Goal: Task Accomplishment & Management: Use online tool/utility

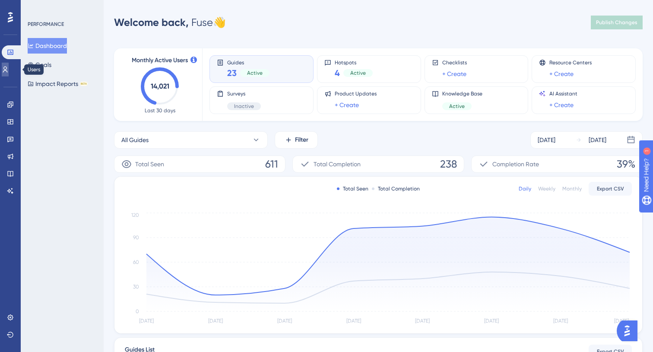
click at [9, 69] on link at bounding box center [5, 70] width 7 height 14
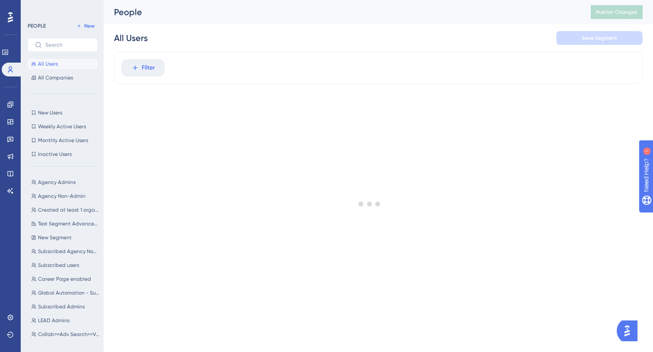
click at [12, 96] on div "Engagement Widgets Feedback Product Updates Knowledge Base AI Assistant" at bounding box center [10, 136] width 14 height 121
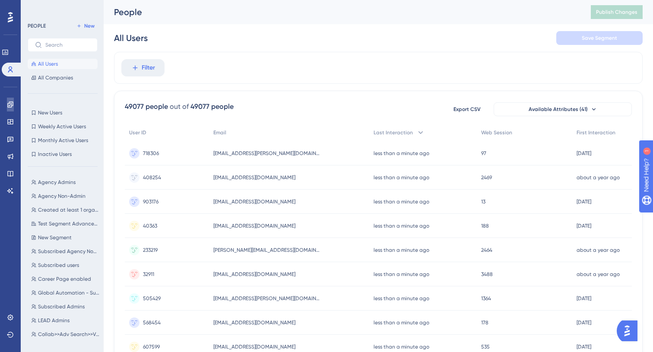
click at [11, 99] on link at bounding box center [10, 105] width 7 height 14
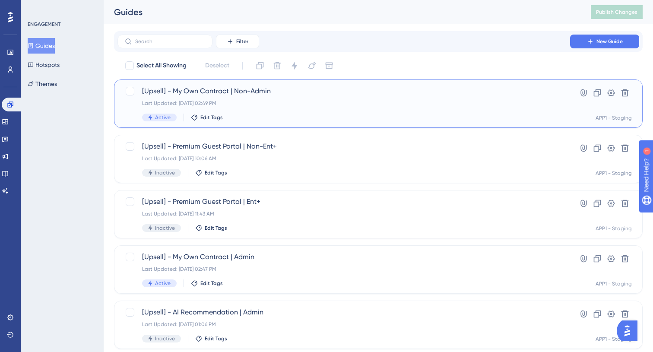
click at [299, 102] on div "Last Updated: [DATE] 02:49 PM" at bounding box center [343, 103] width 403 height 7
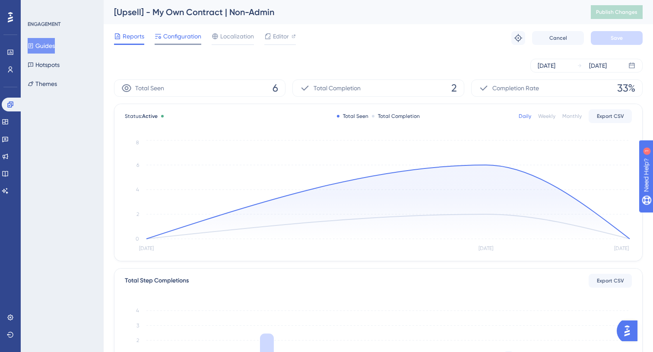
click at [187, 38] on span "Configuration" at bounding box center [182, 36] width 38 height 10
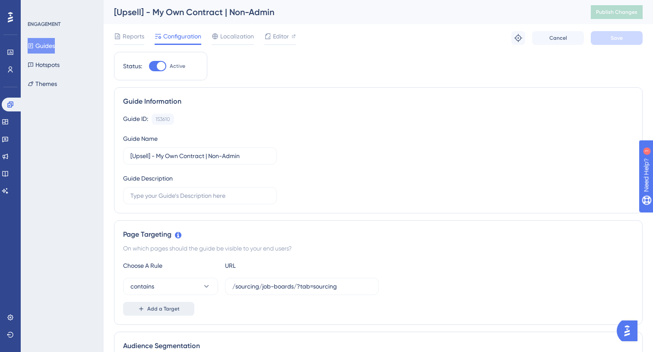
click at [155, 309] on span "Add a Target" at bounding box center [163, 308] width 32 height 7
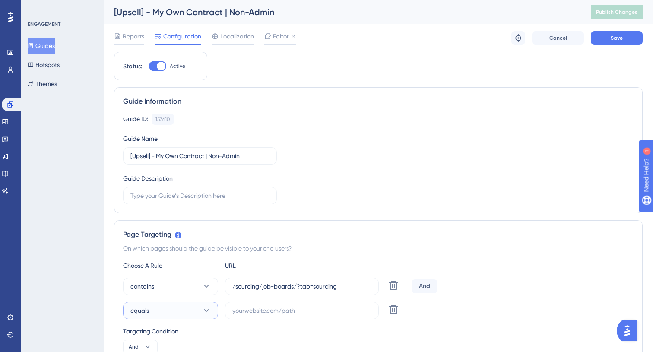
click at [185, 309] on button "equals" at bounding box center [170, 310] width 95 height 17
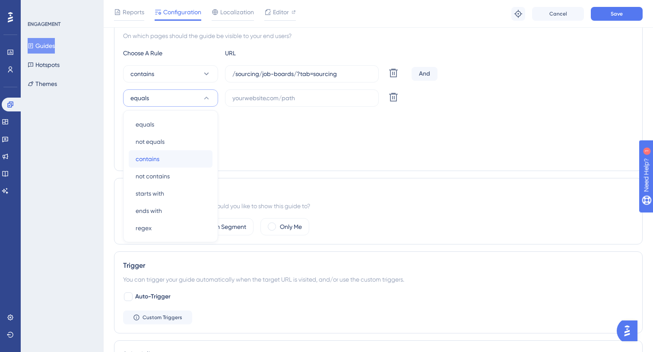
click at [171, 157] on div "contains contains" at bounding box center [171, 158] width 70 height 17
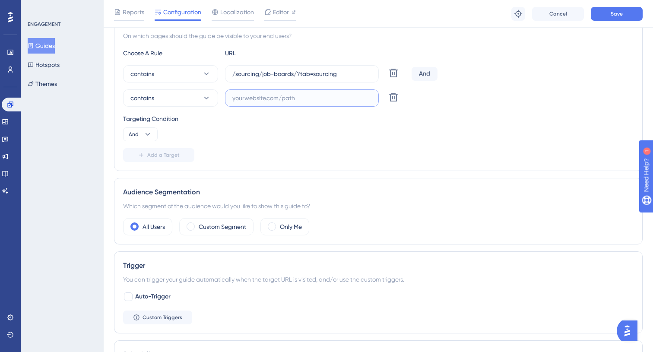
click at [277, 93] on input "text" at bounding box center [301, 98] width 139 height 10
paste input "/sourcing/job-boards?tab=sourcing"
type input "/sourcing/job-boards?tab=sourcing"
click at [423, 76] on div "And" at bounding box center [425, 74] width 26 height 14
click at [431, 73] on div "And" at bounding box center [425, 74] width 26 height 14
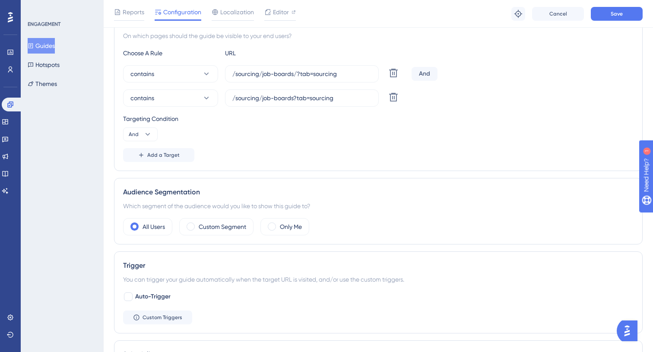
click at [431, 73] on div "And" at bounding box center [425, 74] width 26 height 14
click at [151, 139] on button "And" at bounding box center [140, 134] width 35 height 14
click at [137, 175] on span "Or" at bounding box center [135, 176] width 7 height 10
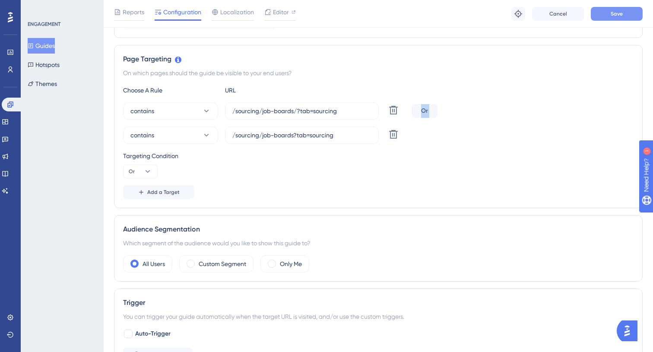
click at [610, 18] on button "Save" at bounding box center [617, 14] width 52 height 14
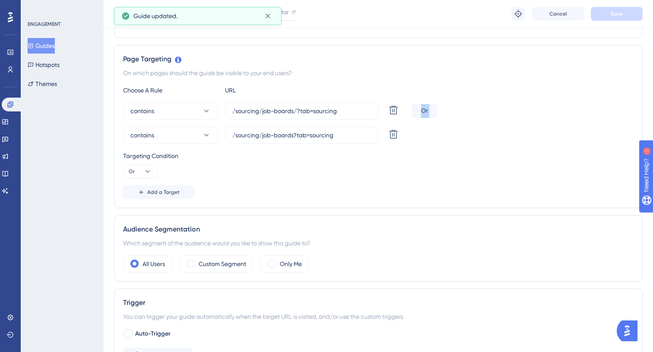
scroll to position [0, 0]
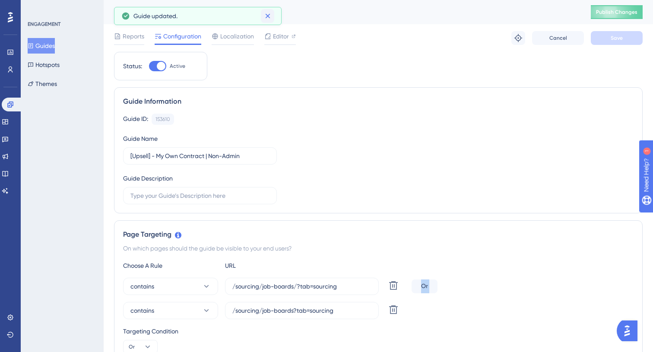
click at [269, 12] on icon at bounding box center [268, 16] width 9 height 9
click at [54, 46] on button "Guides" at bounding box center [41, 46] width 27 height 16
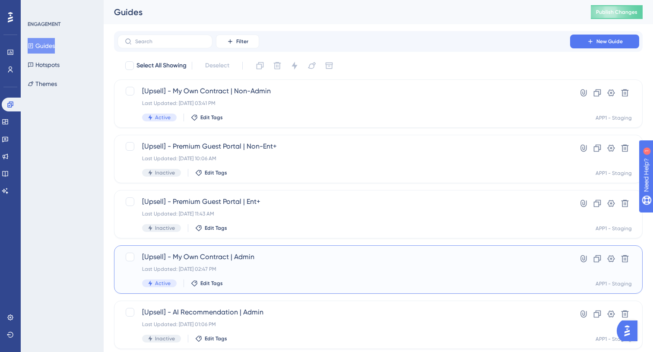
click at [288, 272] on div "Last Updated: [DATE] 02:47 PM" at bounding box center [343, 269] width 403 height 7
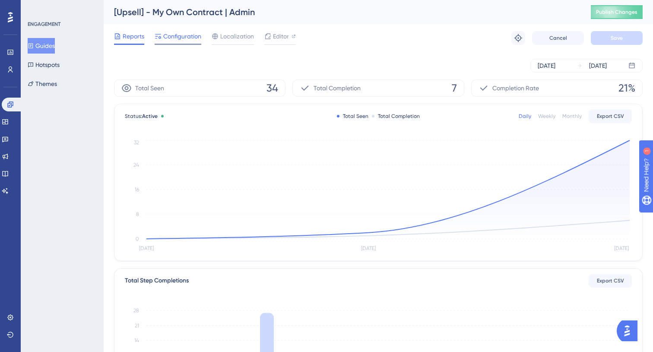
click at [178, 36] on span "Configuration" at bounding box center [182, 36] width 38 height 10
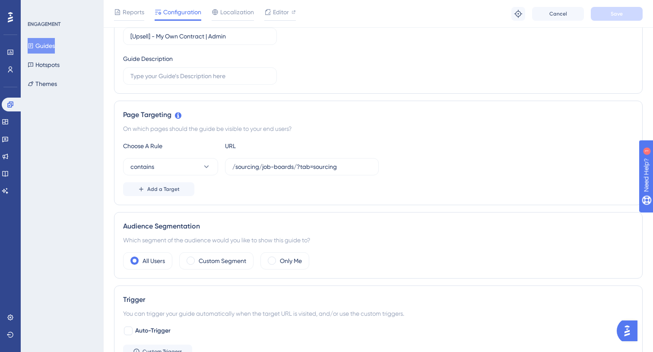
scroll to position [184, 0]
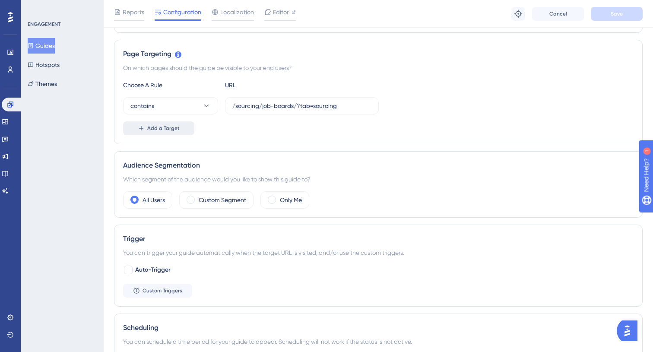
click at [161, 124] on button "Add a Target" at bounding box center [158, 128] width 71 height 14
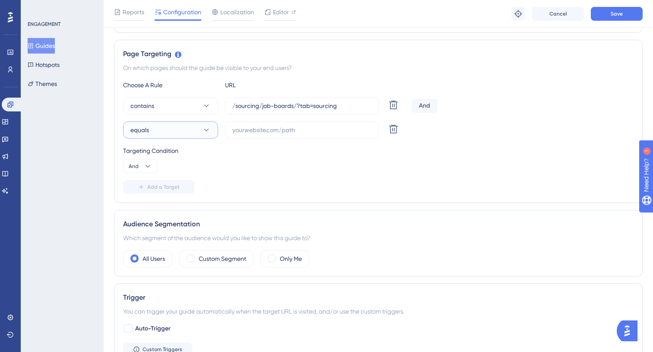
click at [187, 126] on button "equals" at bounding box center [170, 129] width 95 height 17
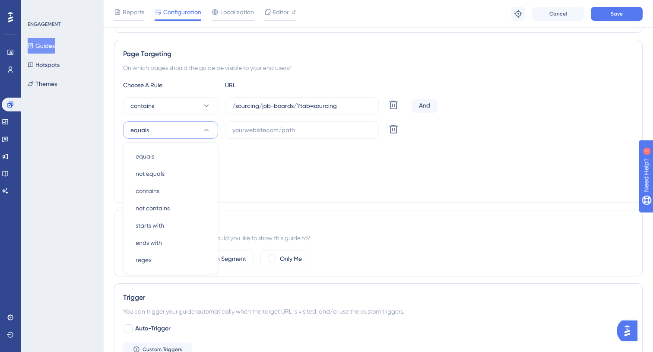
scroll to position [216, 0]
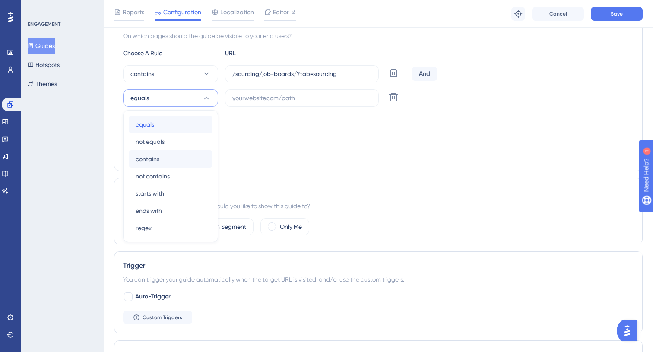
drag, startPoint x: 172, startPoint y: 127, endPoint x: 171, endPoint y: 158, distance: 31.1
click at [171, 158] on div "equals equals not equals not equals contains contains not contains not contains…" at bounding box center [171, 176] width 84 height 121
click at [171, 158] on div "contains contains" at bounding box center [171, 158] width 70 height 17
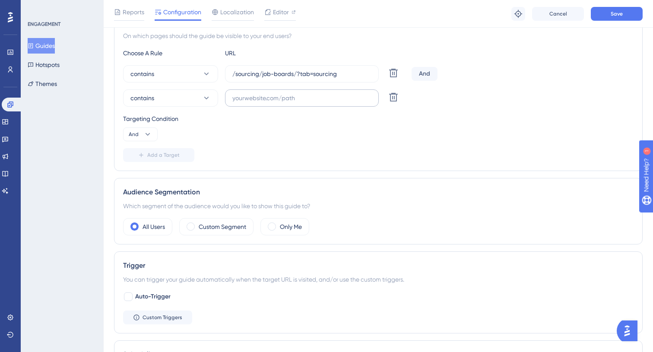
click at [282, 92] on label at bounding box center [302, 97] width 154 height 17
click at [282, 93] on input "text" at bounding box center [301, 98] width 139 height 10
paste input "/sourcing/job-boards?tab=sourcing"
type input "/sourcing/job-boards?tab=sourcing"
click at [159, 132] on div "Targeting Condition And" at bounding box center [378, 128] width 511 height 28
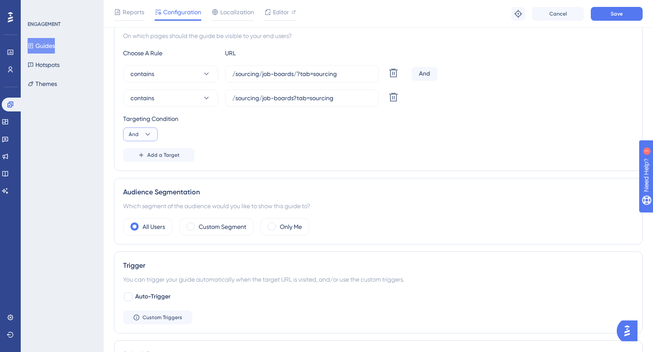
click at [148, 132] on icon at bounding box center [147, 134] width 9 height 9
click at [137, 175] on span "Or" at bounding box center [135, 176] width 7 height 10
click at [346, 140] on div "Targeting Condition Or" at bounding box center [378, 128] width 511 height 28
click at [624, 13] on button "Save" at bounding box center [617, 14] width 52 height 14
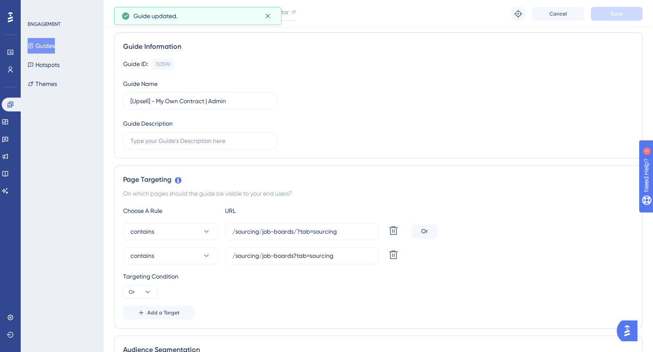
scroll to position [0, 0]
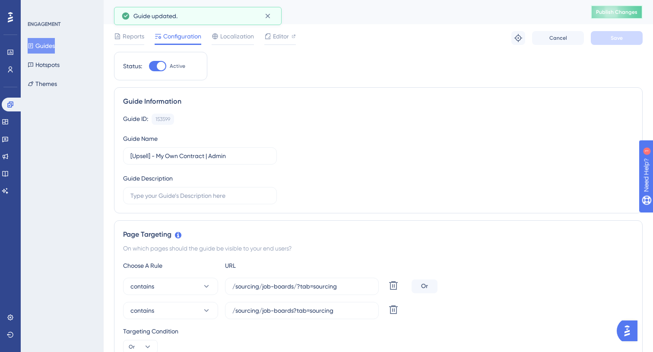
click at [620, 8] on button "Publish Changes" at bounding box center [617, 12] width 52 height 14
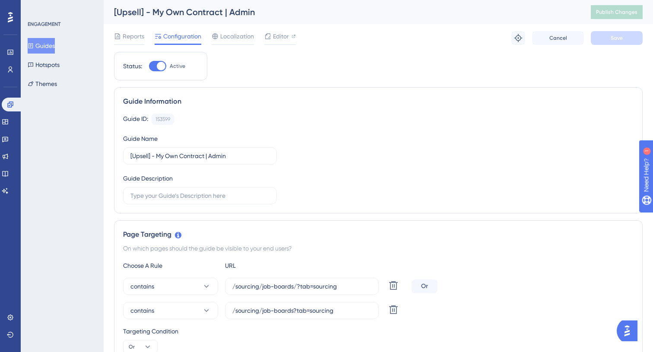
click at [55, 46] on button "Guides" at bounding box center [41, 46] width 27 height 16
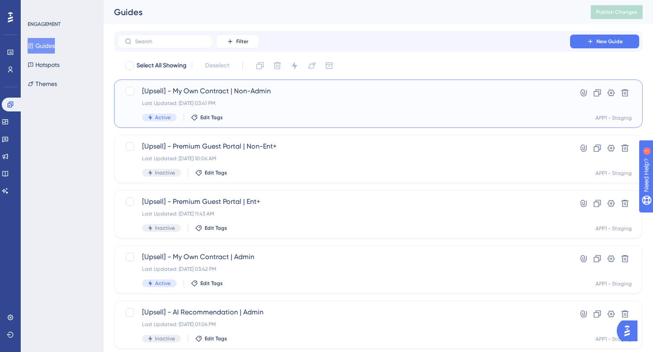
click at [298, 112] on div "[Upsell] - My Own Contract | Non-Admin Last Updated: [DATE] 03:41 PM Active Edi…" at bounding box center [343, 103] width 403 height 35
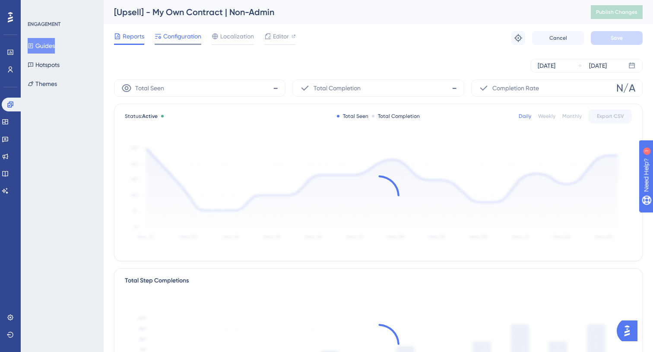
click at [193, 37] on span "Configuration" at bounding box center [182, 36] width 38 height 10
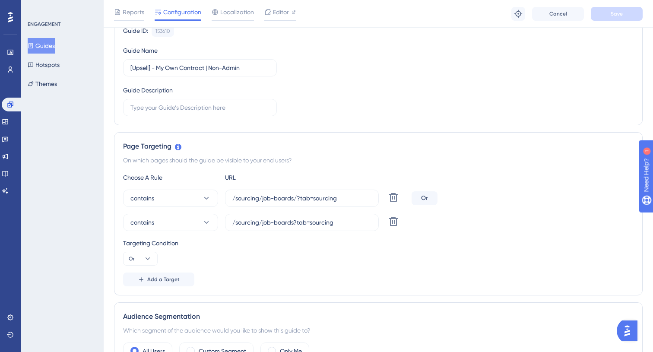
scroll to position [93, 0]
